Goal: Book appointment/travel/reservation

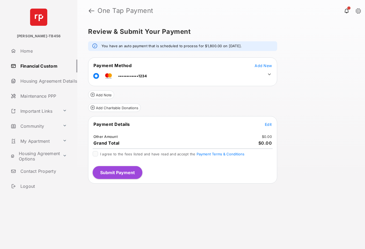
click at [264, 66] on span "Add New" at bounding box center [263, 65] width 17 height 5
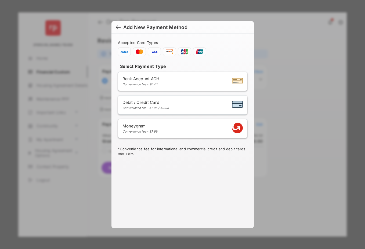
click at [174, 82] on div "Bank Account ACH Convenience fee - $0.01" at bounding box center [183, 81] width 120 height 10
select select "**"
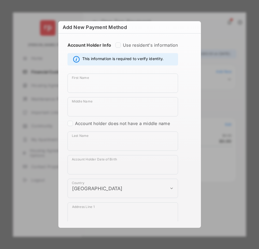
scroll to position [315, 0]
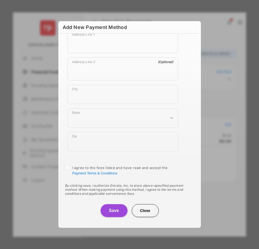
click at [113, 212] on button "Save" at bounding box center [114, 211] width 27 height 13
click at [146, 213] on button "Close" at bounding box center [145, 211] width 27 height 13
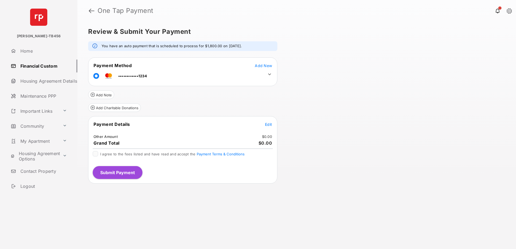
click at [269, 74] on icon at bounding box center [269, 75] width 3 height 2
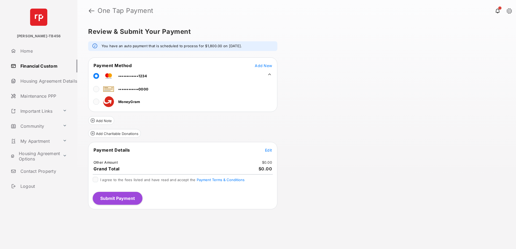
click at [260, 66] on span "Add New" at bounding box center [263, 65] width 17 height 5
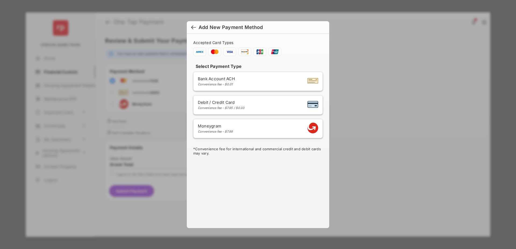
click at [248, 84] on div "Bank Account ACH Convenience fee - $0.01" at bounding box center [258, 81] width 120 height 10
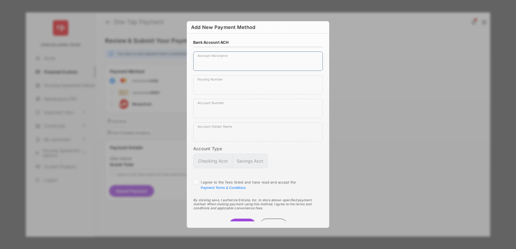
click at [216, 64] on input "Account Nickname" at bounding box center [258, 61] width 130 height 19
type input "****"
click at [237, 85] on input "Routing Number" at bounding box center [258, 84] width 130 height 19
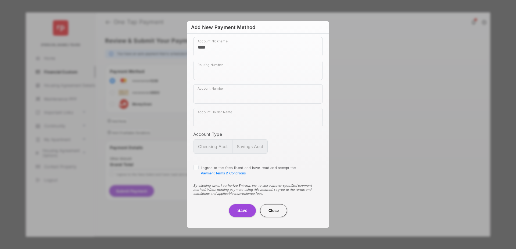
click at [283, 213] on button "Close" at bounding box center [273, 211] width 27 height 13
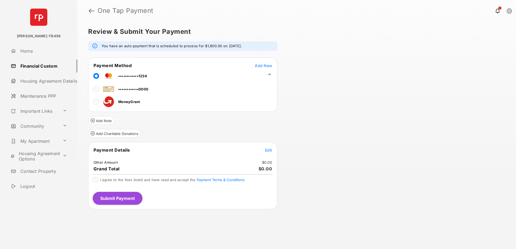
click at [27, 50] on link "Home" at bounding box center [43, 51] width 69 height 13
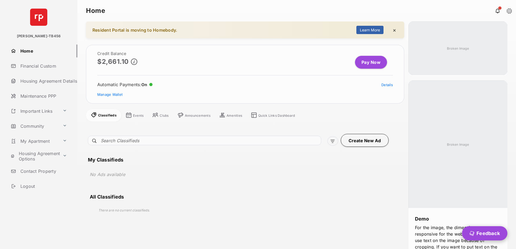
click at [32, 127] on link "Community" at bounding box center [35, 126] width 52 height 13
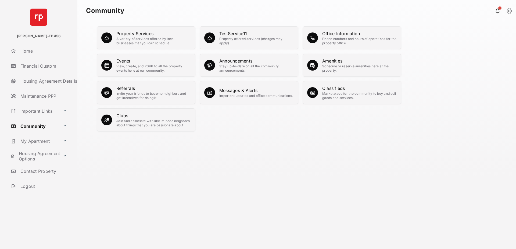
click at [331, 61] on div "Amenities" at bounding box center [359, 61] width 74 height 6
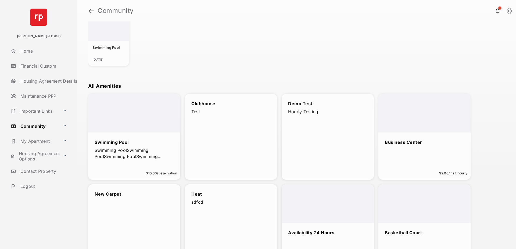
scroll to position [83, 0]
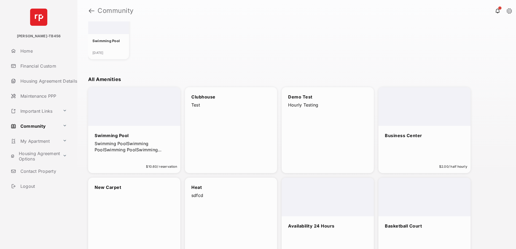
click at [135, 133] on div "Swimming Pool" at bounding box center [134, 136] width 79 height 7
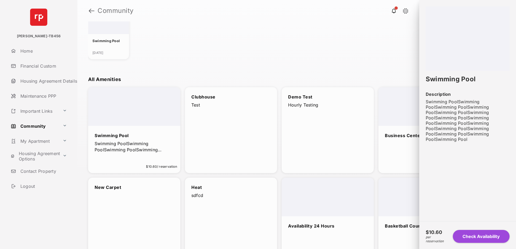
click at [131, 106] on div at bounding box center [134, 106] width 92 height 39
click at [482, 237] on button "Check Availability" at bounding box center [483, 236] width 53 height 13
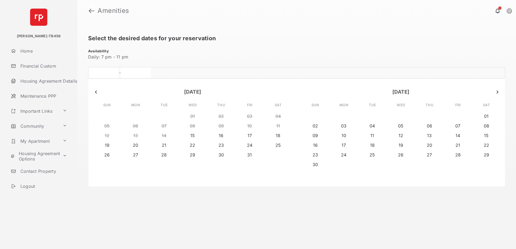
click at [91, 9] on link at bounding box center [92, 10] width 6 height 13
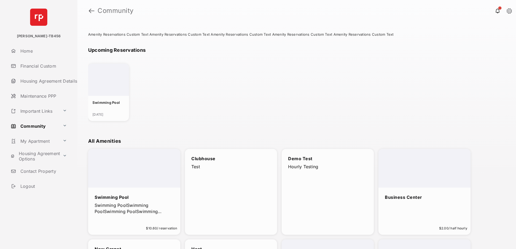
scroll to position [69, 0]
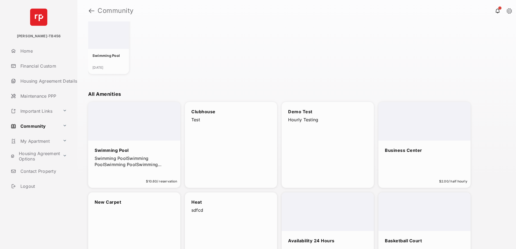
click at [434, 147] on div "Business Center" at bounding box center [424, 150] width 79 height 7
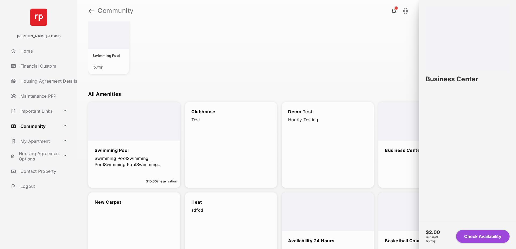
click at [474, 234] on button "Check Availability" at bounding box center [482, 236] width 53 height 13
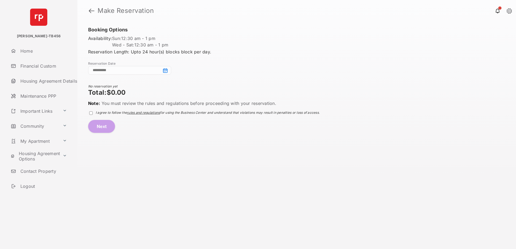
click at [165, 72] on input at bounding box center [129, 70] width 83 height 9
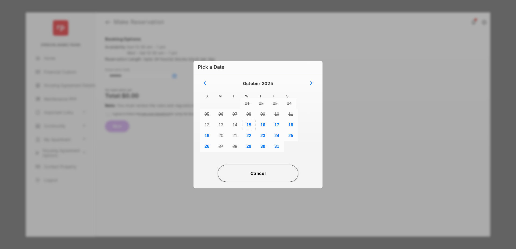
click at [249, 125] on button "15" at bounding box center [249, 125] width 14 height 11
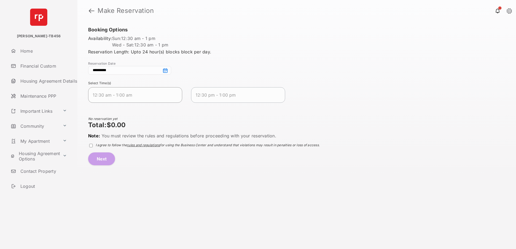
click at [113, 94] on span "12:30 am - 1:00 am" at bounding box center [131, 95] width 76 height 6
drag, startPoint x: 204, startPoint y: 120, endPoint x: 200, endPoint y: 120, distance: 4.0
click at [204, 120] on div "Half Hour reservation Total: $2.00" at bounding box center [203, 122] width 231 height 13
click at [222, 99] on 2025-10-15T13\ "12:30 pm - 1:00 pm" at bounding box center [238, 95] width 94 height 16
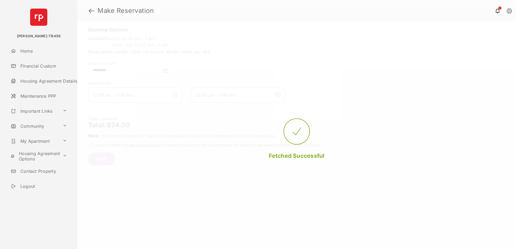
click at [307, 159] on span "Fetched Successful" at bounding box center [297, 156] width 56 height 7
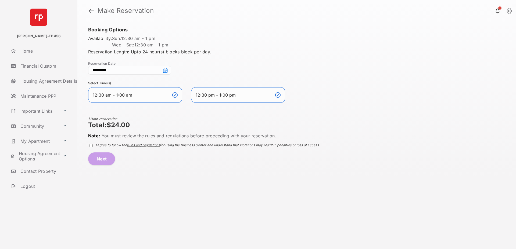
click at [131, 73] on input "**********" at bounding box center [129, 70] width 83 height 9
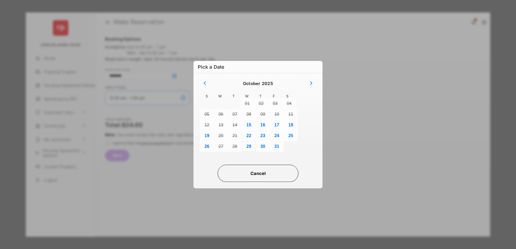
click at [249, 147] on button "29" at bounding box center [249, 146] width 14 height 11
type input "**********"
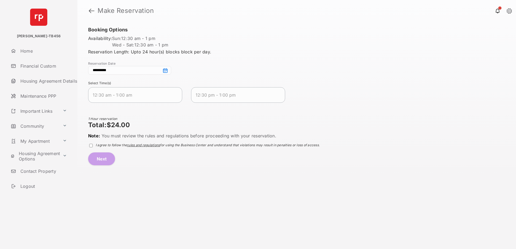
click at [91, 11] on link at bounding box center [92, 10] width 6 height 13
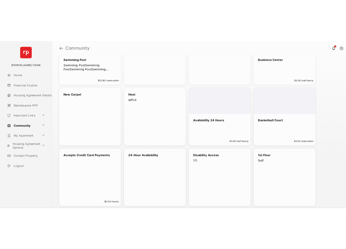
scroll to position [191, 0]
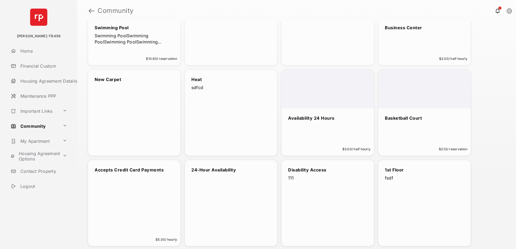
click at [419, 133] on div "Basketball Court $2.10 / reservation" at bounding box center [425, 113] width 92 height 86
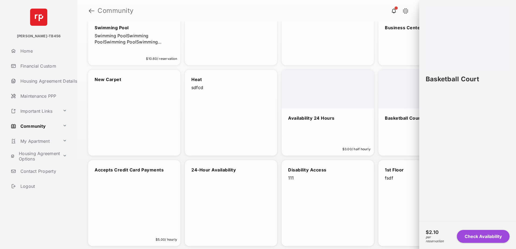
click at [479, 236] on button "Check Availability" at bounding box center [483, 236] width 53 height 13
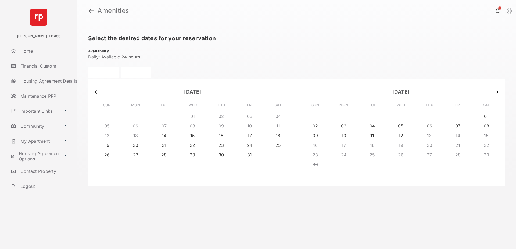
click at [117, 73] on input "text" at bounding box center [103, 72] width 30 height 11
click at [168, 138] on button "14" at bounding box center [164, 136] width 28 height 8
type input "**********"
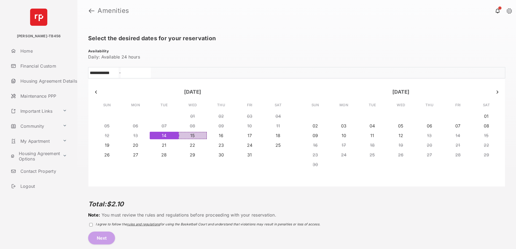
click at [191, 134] on button "15" at bounding box center [192, 136] width 28 height 8
type input "**********"
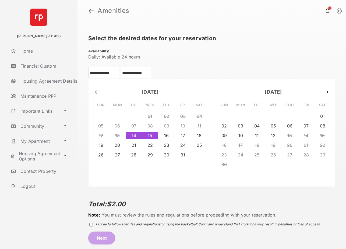
click at [164, 194] on div "Total: $2.00 Note: You must review the rules and regulations before proceeding …" at bounding box center [204, 219] width 232 height 51
click at [262, 23] on div "**********" at bounding box center [211, 136] width 268 height 228
click at [92, 12] on link at bounding box center [92, 10] width 6 height 13
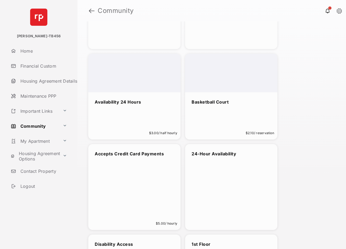
scroll to position [475, 0]
